Goal: Transaction & Acquisition: Purchase product/service

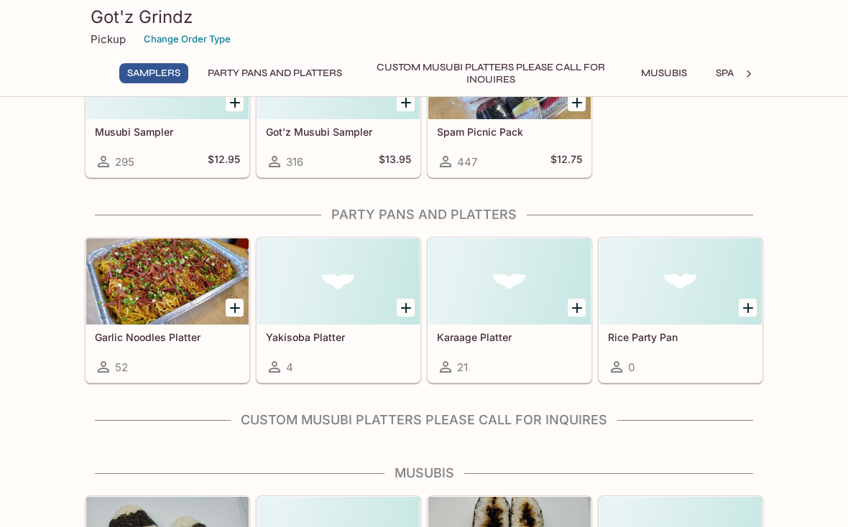
scroll to position [172, 0]
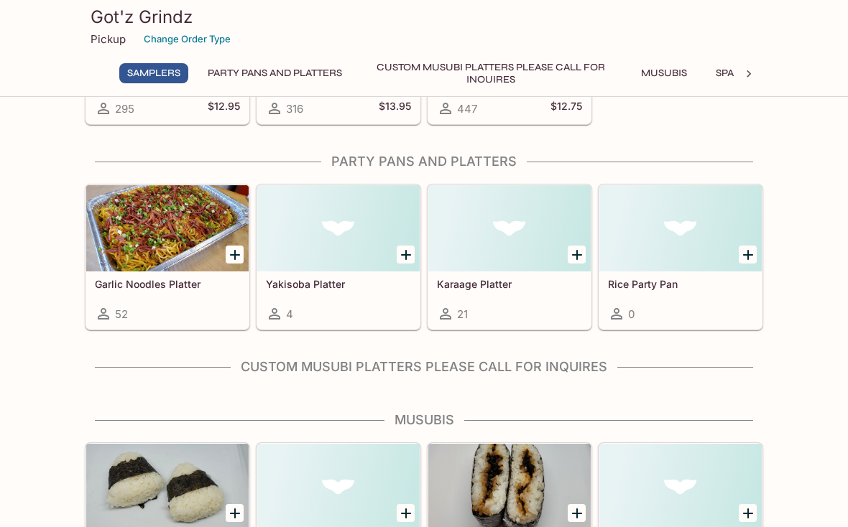
click at [703, 279] on h5 "Rice Party Pan" at bounding box center [680, 284] width 145 height 12
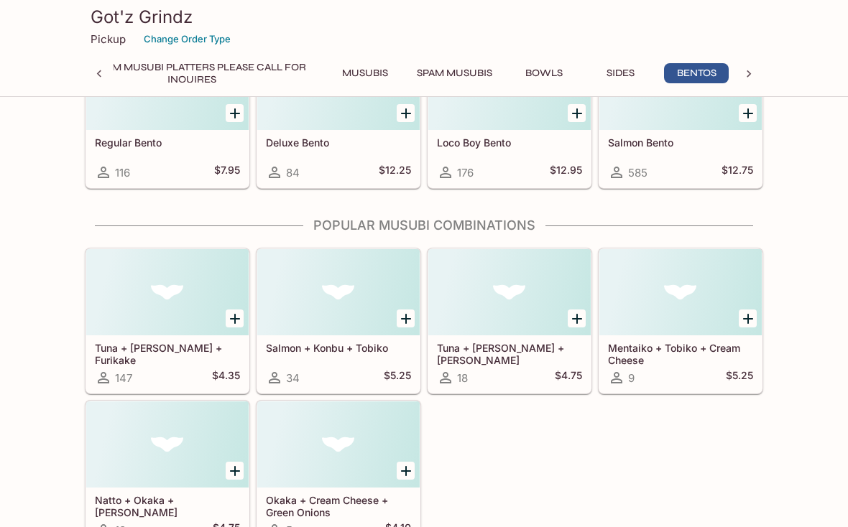
scroll to position [3525, 0]
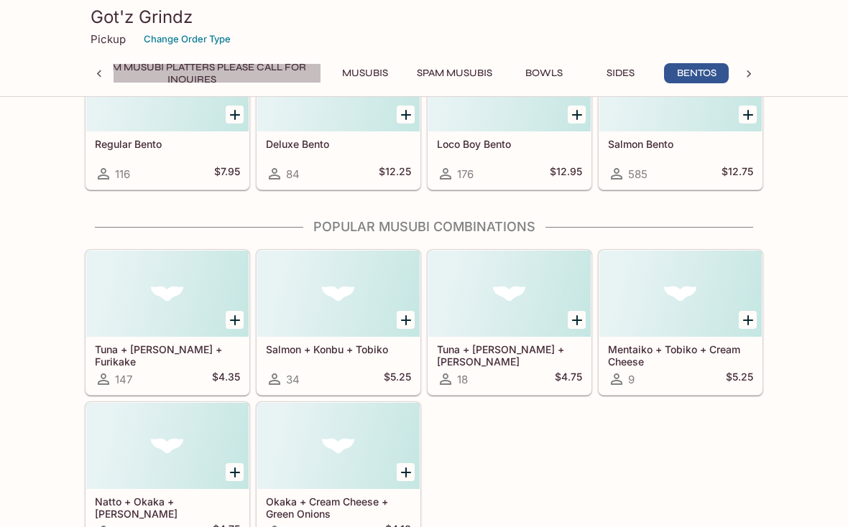
click at [228, 72] on button "Custom Musubi Platters PLEASE CALL FOR INQUIRES" at bounding box center [192, 73] width 259 height 20
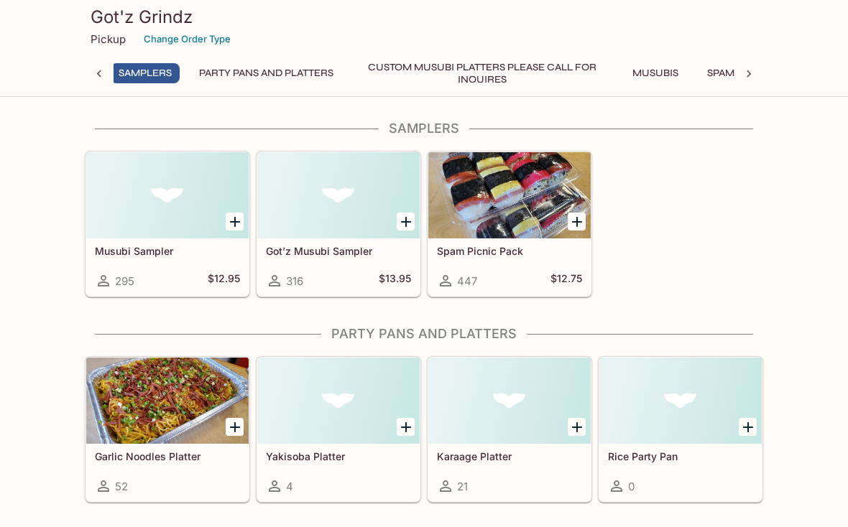
scroll to position [0, 6]
click at [337, 248] on h5 "Got’z Musubi Sampler" at bounding box center [338, 251] width 145 height 12
click at [171, 214] on div at bounding box center [167, 195] width 162 height 86
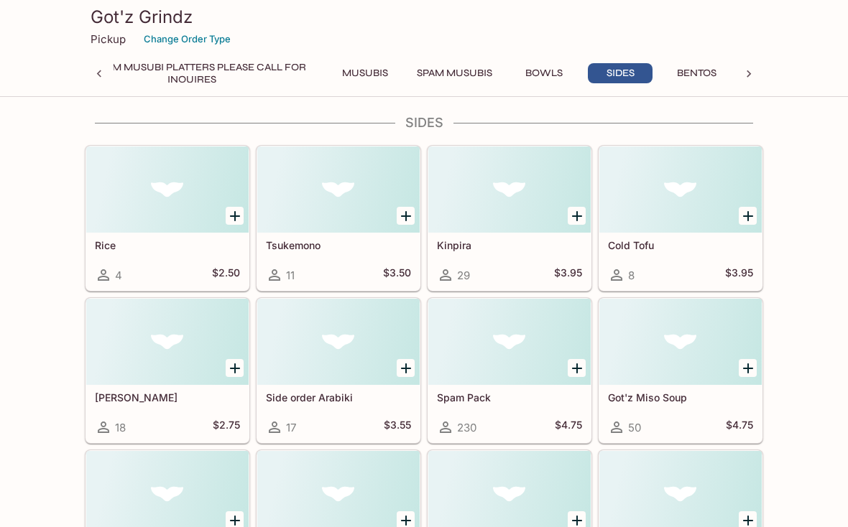
scroll to position [2605, 0]
